Goal: Task Accomplishment & Management: Use online tool/utility

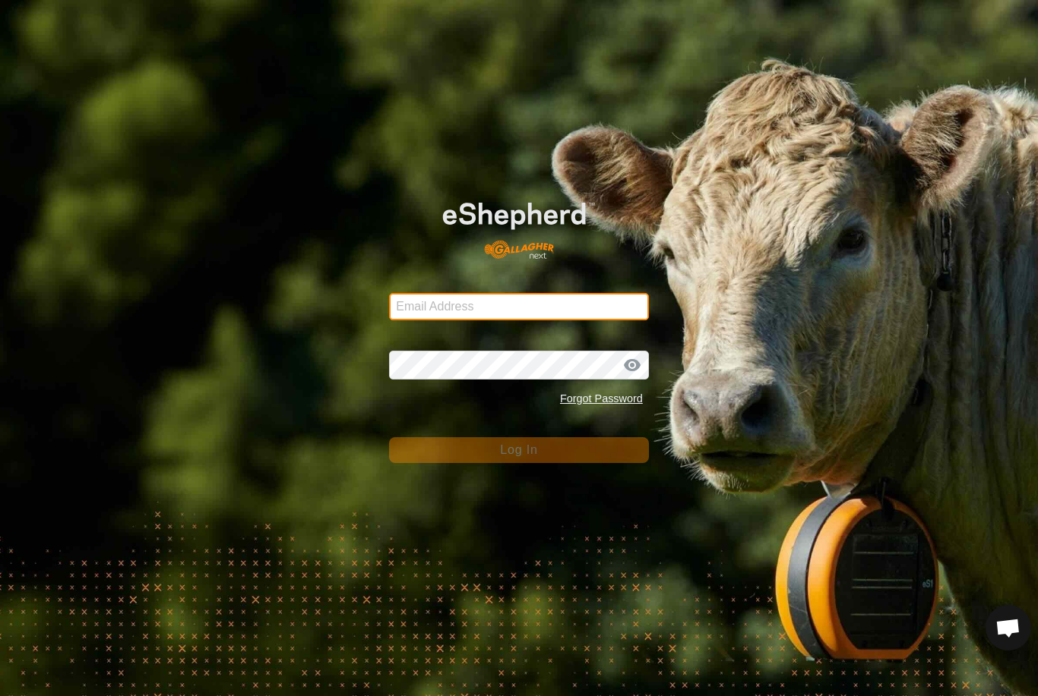
click at [463, 293] on input "Email Address" at bounding box center [519, 306] width 260 height 27
type input "[PERSON_NAME][EMAIL_ADDRESS][PERSON_NAME][DOMAIN_NAME]"
click at [519, 450] on button "Log In" at bounding box center [519, 450] width 260 height 26
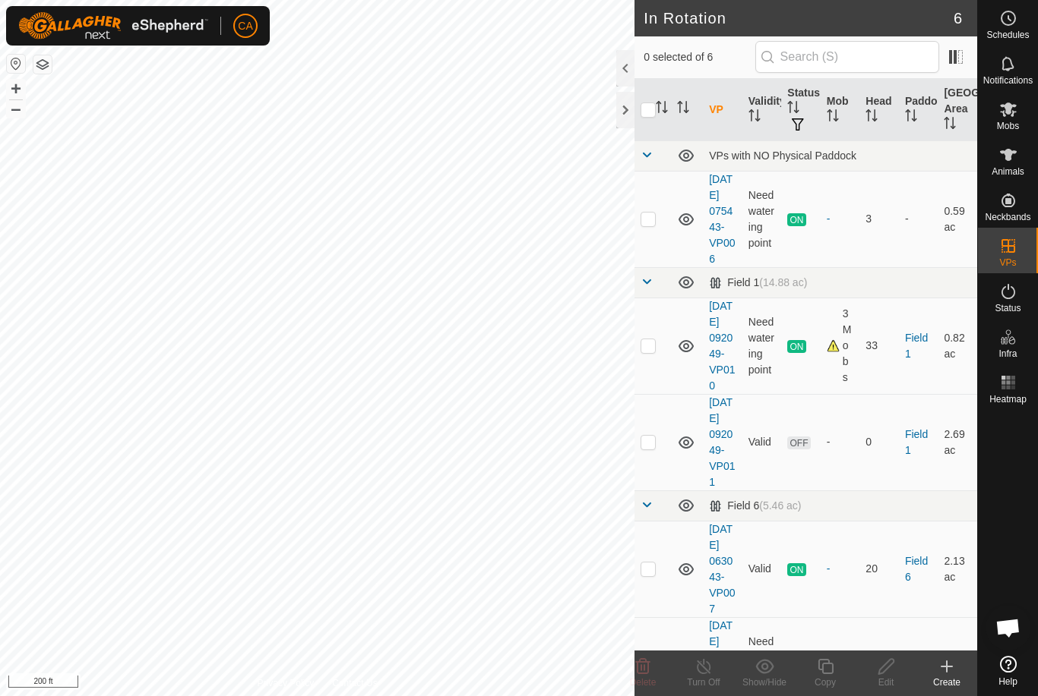
click at [626, 106] on div at bounding box center [625, 110] width 18 height 36
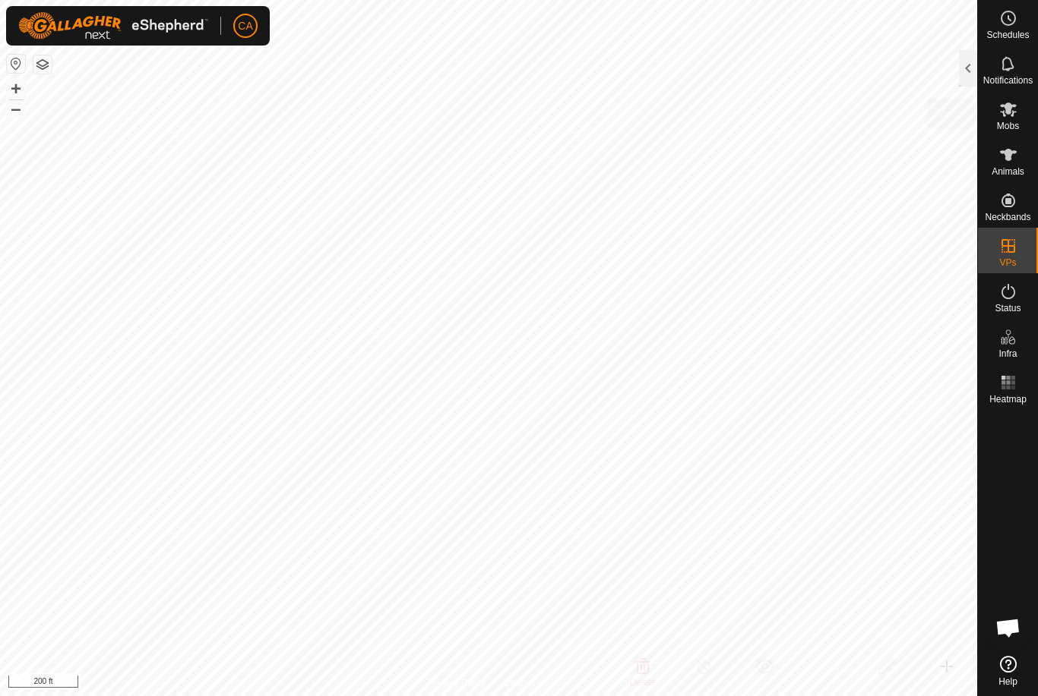
click at [1009, 113] on icon at bounding box center [1008, 110] width 17 height 14
click at [970, 71] on div at bounding box center [968, 68] width 18 height 36
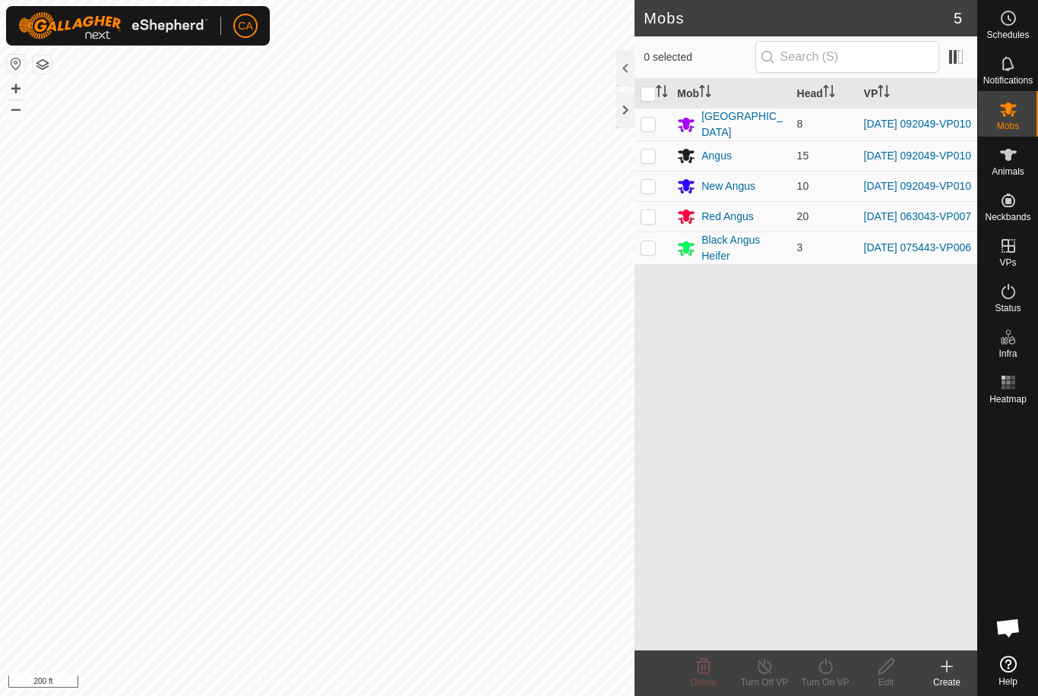
click at [647, 115] on td at bounding box center [652, 124] width 36 height 33
checkbox input "true"
click at [652, 156] on p-checkbox at bounding box center [647, 156] width 15 height 12
checkbox input "true"
click at [654, 185] on p-checkbox at bounding box center [647, 186] width 15 height 12
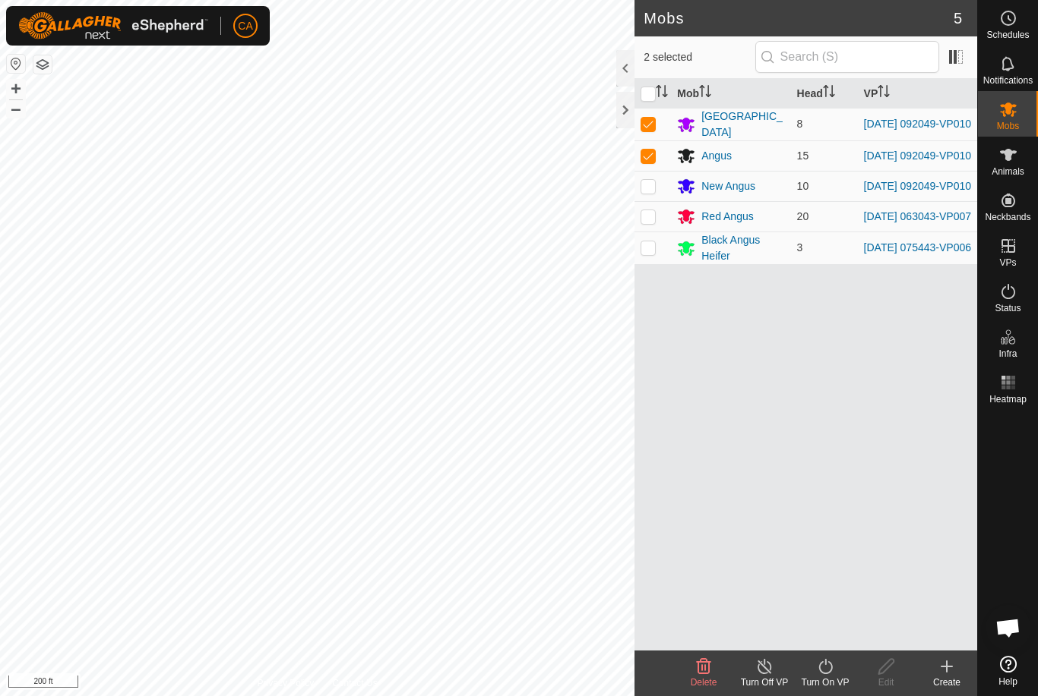
checkbox input "true"
click at [825, 674] on icon at bounding box center [825, 666] width 14 height 15
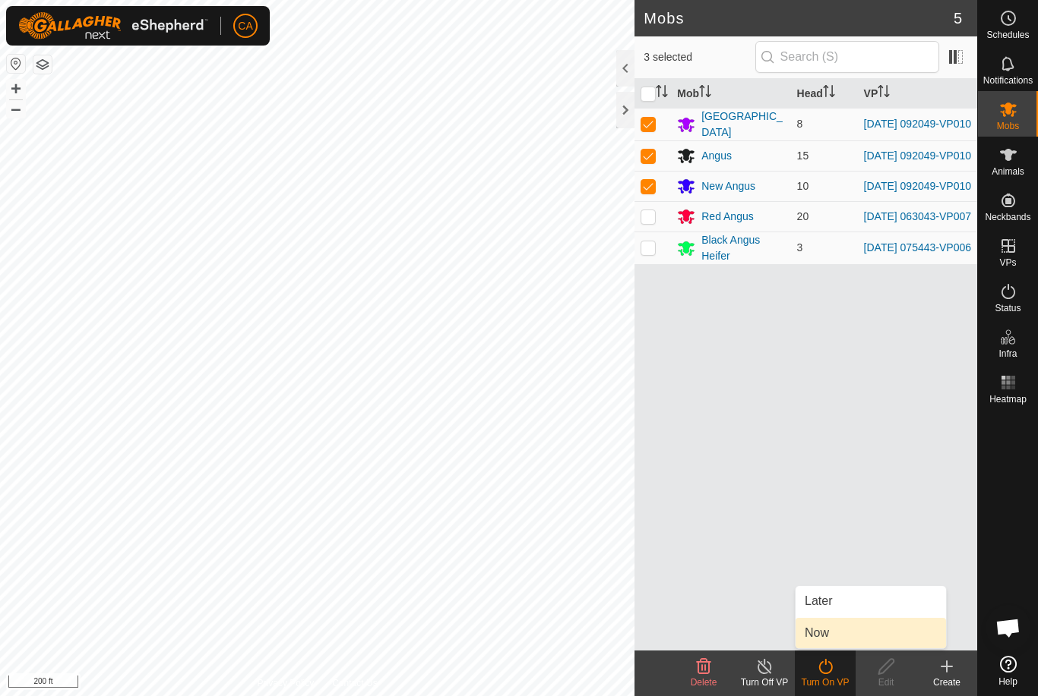
click at [851, 633] on link "Now" at bounding box center [870, 633] width 150 height 30
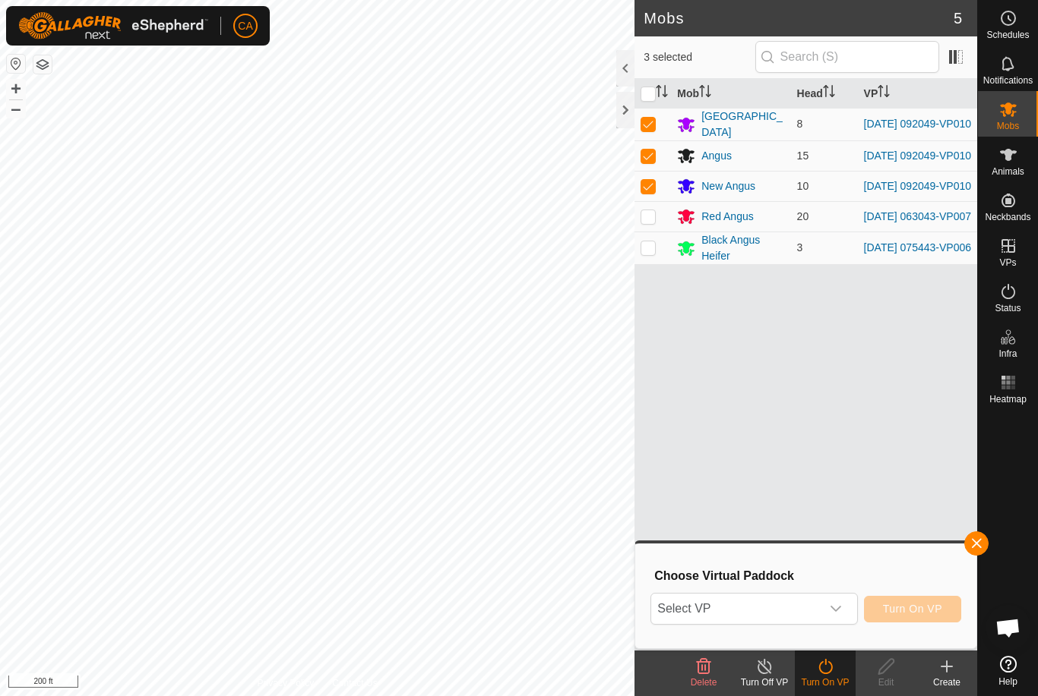
click at [849, 614] on div "dropdown trigger" at bounding box center [835, 609] width 30 height 30
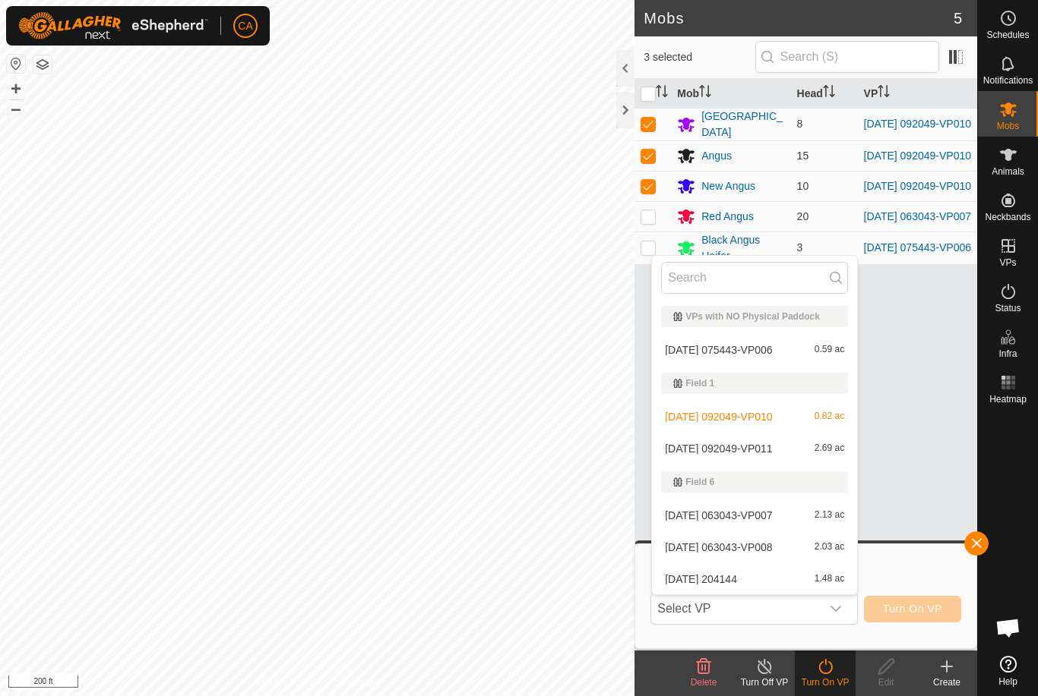
click at [772, 450] on span "[DATE] 092049-VP011" at bounding box center [718, 449] width 107 height 11
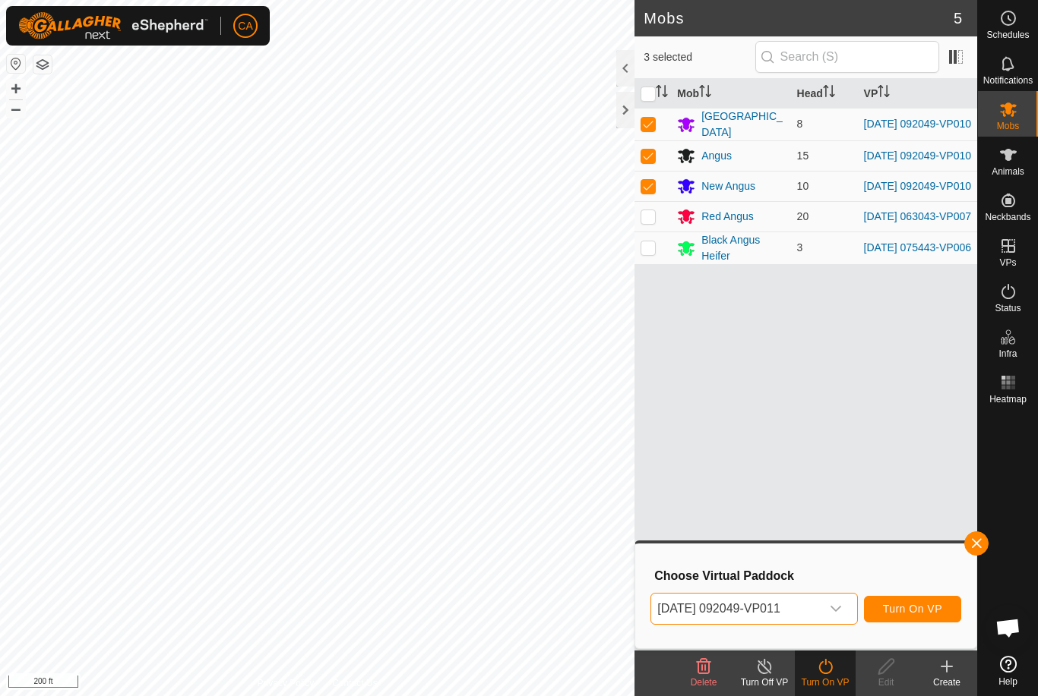
click at [914, 607] on span "Turn On VP" at bounding box center [912, 609] width 59 height 12
